Goal: Obtain resource: Download file/media

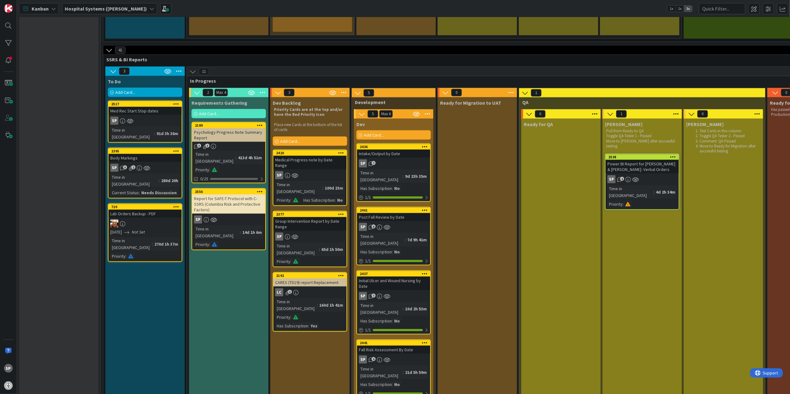
scroll to position [785, 0]
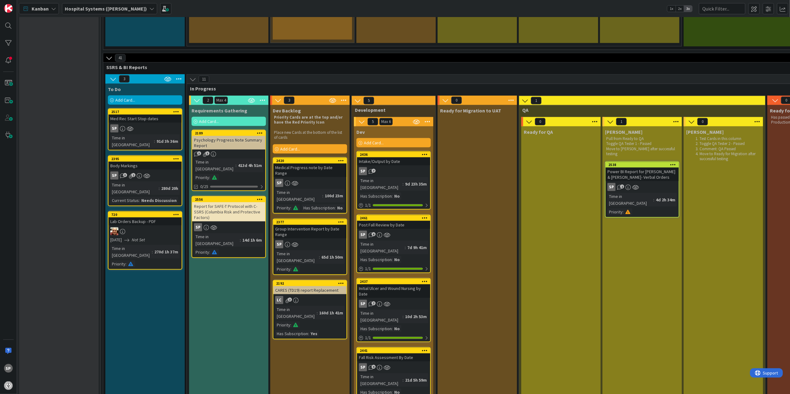
click at [307, 164] on div "Medical Progress note by Date Range" at bounding box center [309, 171] width 73 height 14
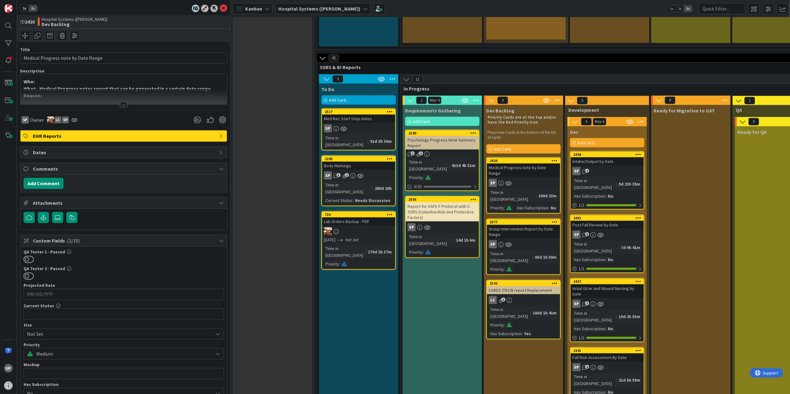
click at [100, 97] on div at bounding box center [123, 97] width 206 height 16
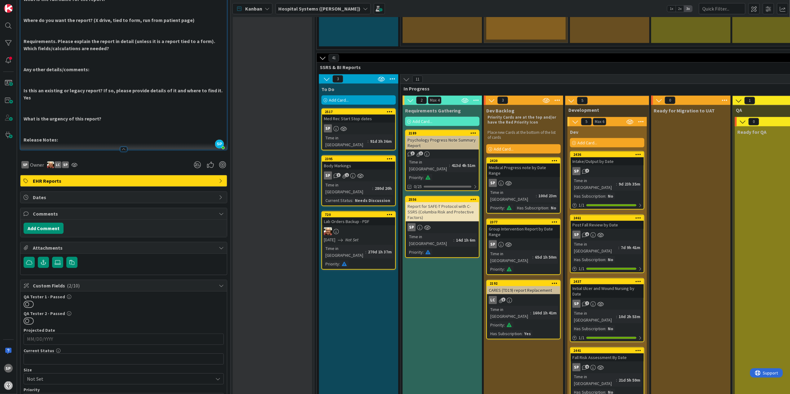
scroll to position [165, 0]
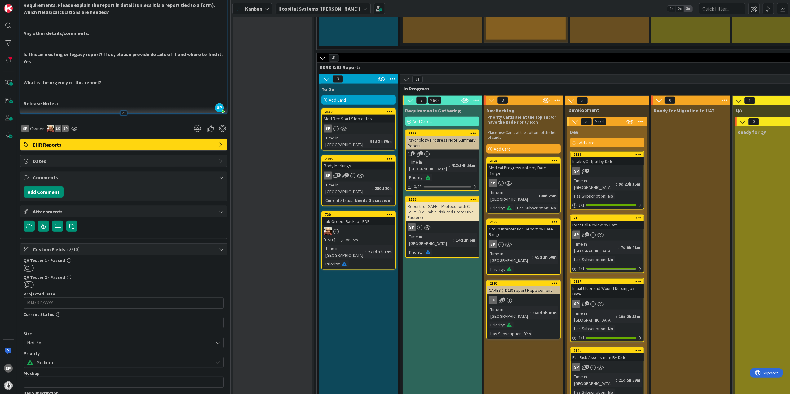
click at [510, 225] on div "Group Intervention Report by Date Range" at bounding box center [523, 232] width 73 height 14
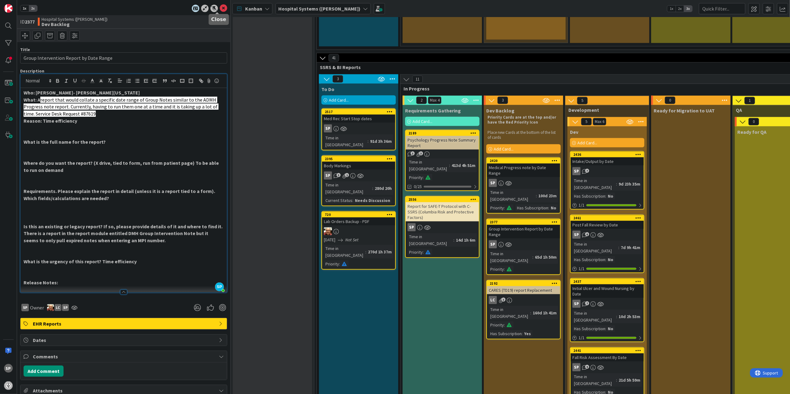
click at [220, 8] on icon at bounding box center [223, 8] width 7 height 7
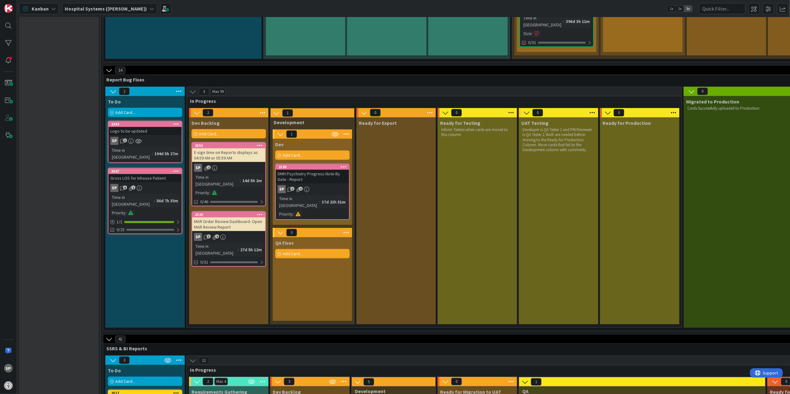
scroll to position [496, 0]
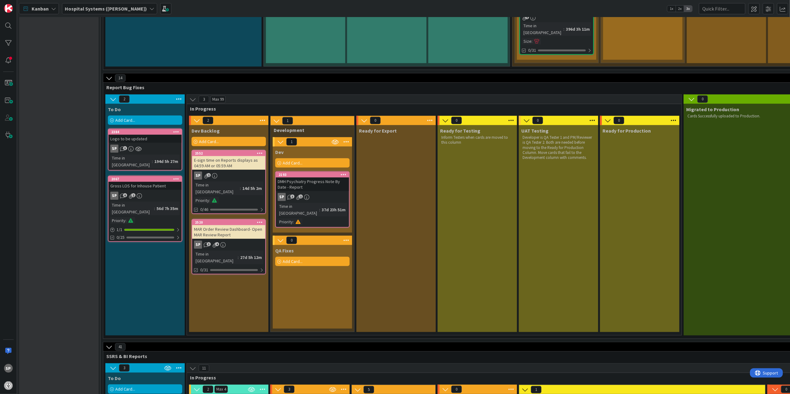
click at [323, 177] on div "DMH Psychiatry Progress Note By Date - Report" at bounding box center [312, 184] width 73 height 14
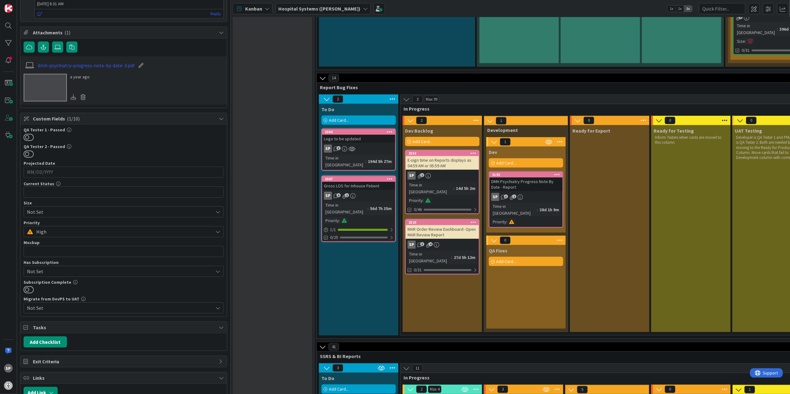
scroll to position [289, 0]
click at [102, 67] on link "dmh-psychiatry-progress-note-by-date-3.pdf" at bounding box center [86, 62] width 97 height 7
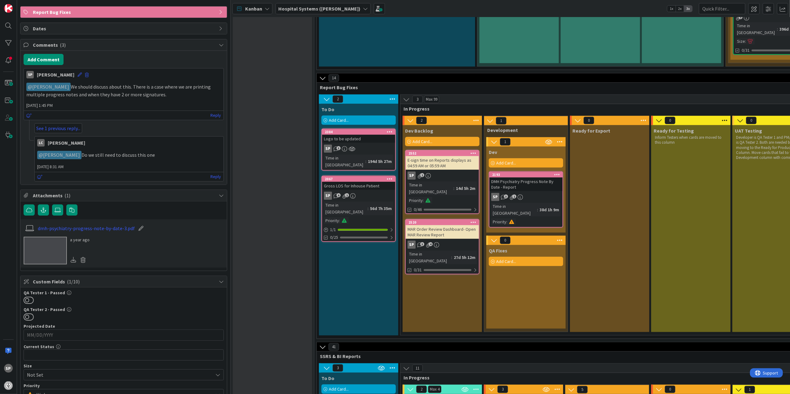
scroll to position [0, 0]
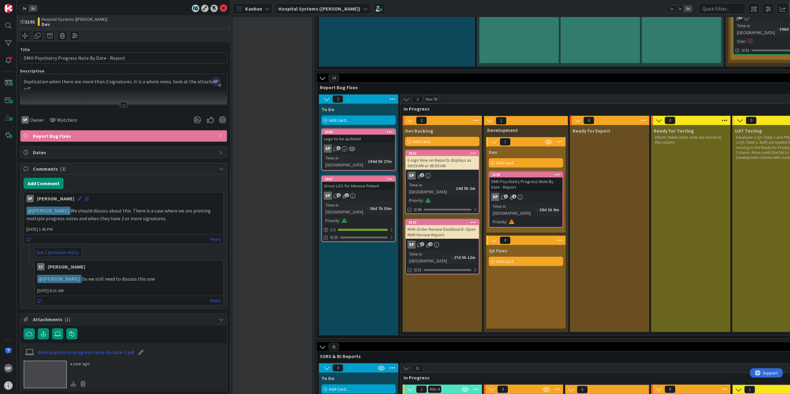
click at [120, 103] on div at bounding box center [123, 104] width 7 height 5
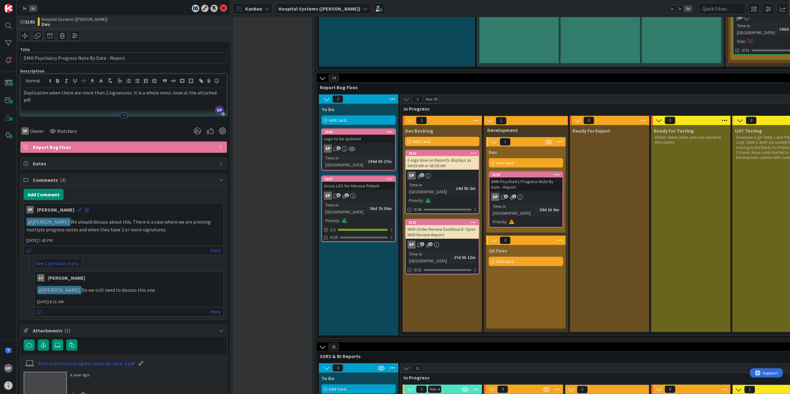
click at [61, 268] on div "SP [PERSON_NAME] [DATE] 1:45 PM ﻿ @ [PERSON_NAME] ﻿ We should discuss about thi…" at bounding box center [124, 259] width 200 height 113
click at [59, 268] on link "See 1 previous reply..." at bounding box center [58, 263] width 48 height 10
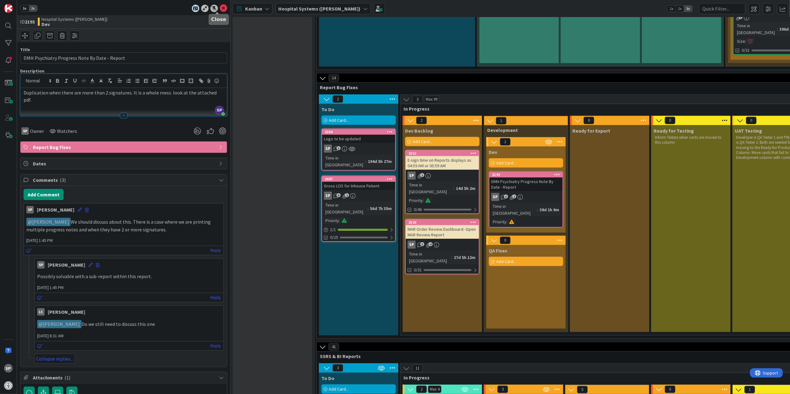
click at [220, 7] on icon at bounding box center [223, 8] width 7 height 7
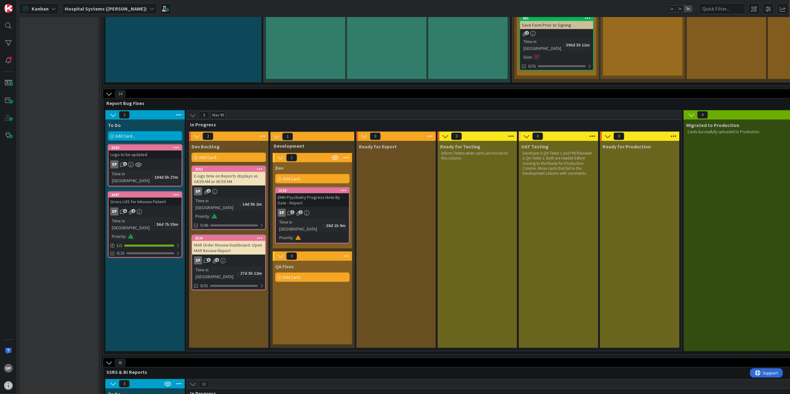
scroll to position [413, 0]
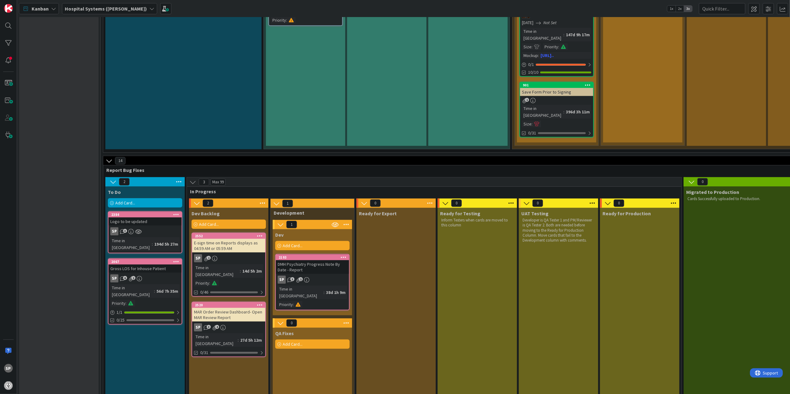
click at [222, 308] on div "MAR Order Review Dashboard- Open MAR Review Report" at bounding box center [228, 315] width 73 height 14
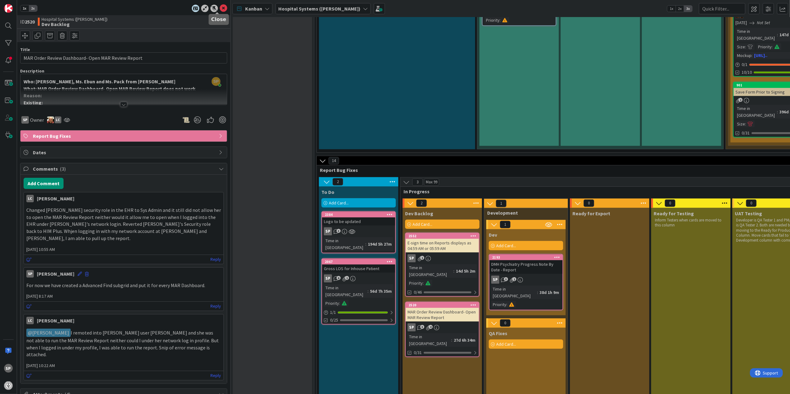
click at [220, 7] on icon at bounding box center [223, 8] width 7 height 7
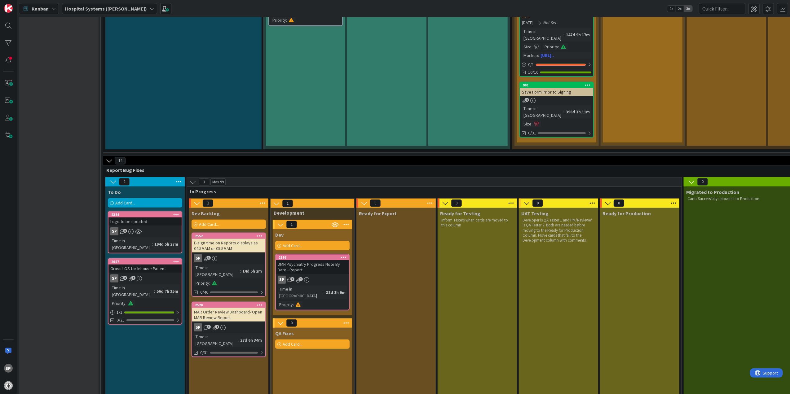
click at [211, 308] on div "MAR Order Review Dashboard- Open MAR Review Report" at bounding box center [228, 315] width 73 height 14
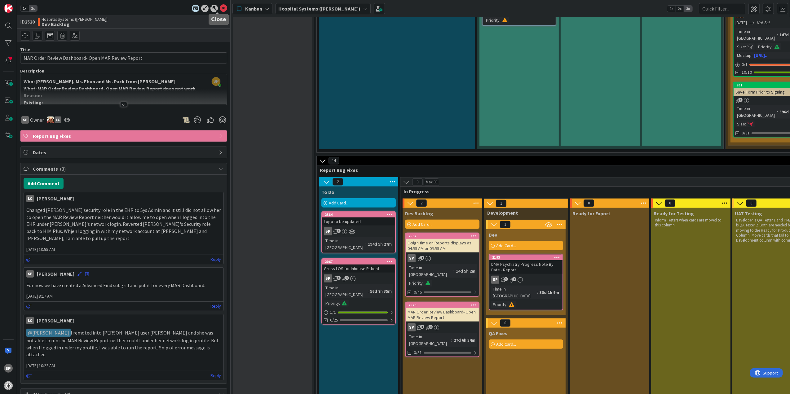
click at [220, 10] on icon at bounding box center [223, 8] width 7 height 7
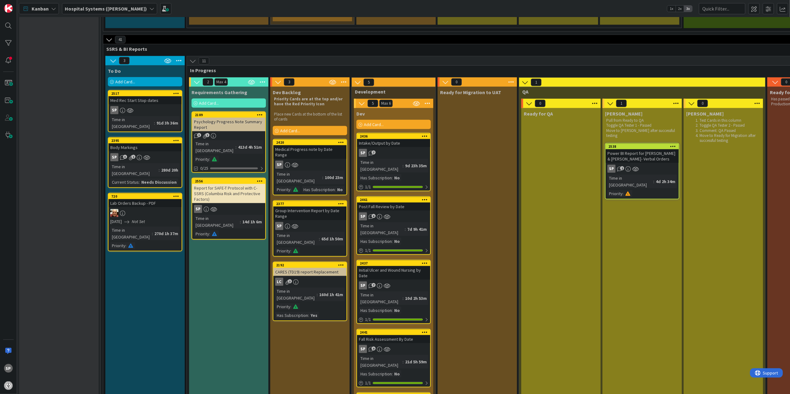
scroll to position [785, 0]
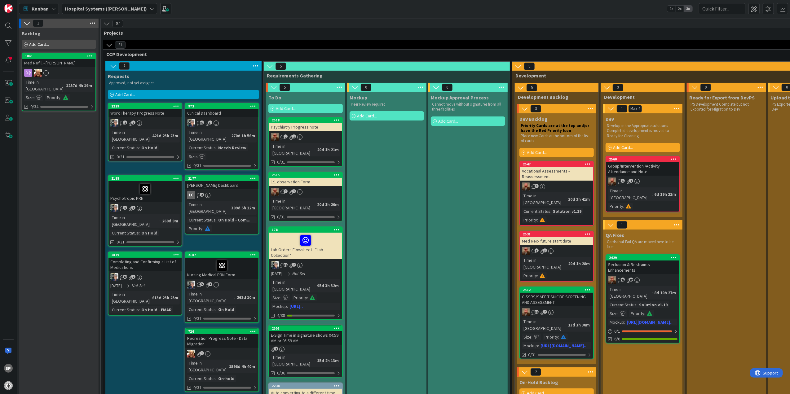
scroll to position [702, 0]
